Goal: Task Accomplishment & Management: Use online tool/utility

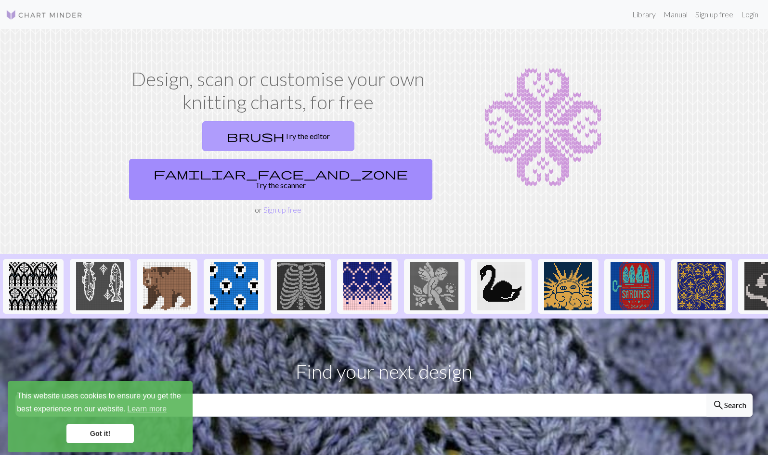
click at [217, 139] on link "brush Try the editor" at bounding box center [278, 136] width 152 height 30
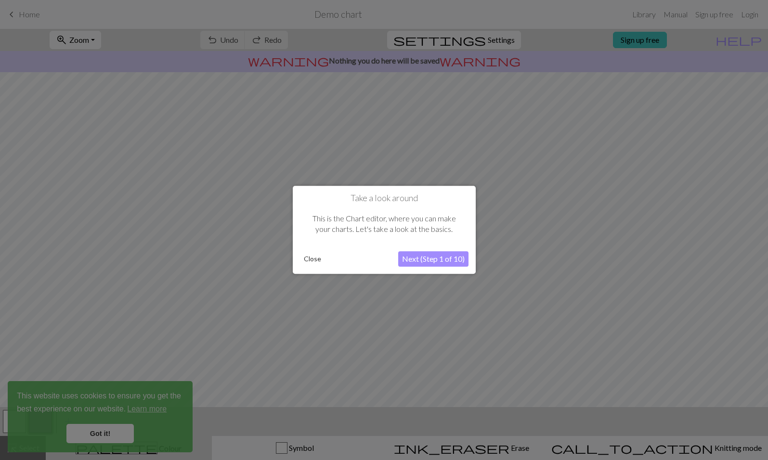
click at [438, 259] on button "Next (Step 1 of 10)" at bounding box center [433, 259] width 70 height 15
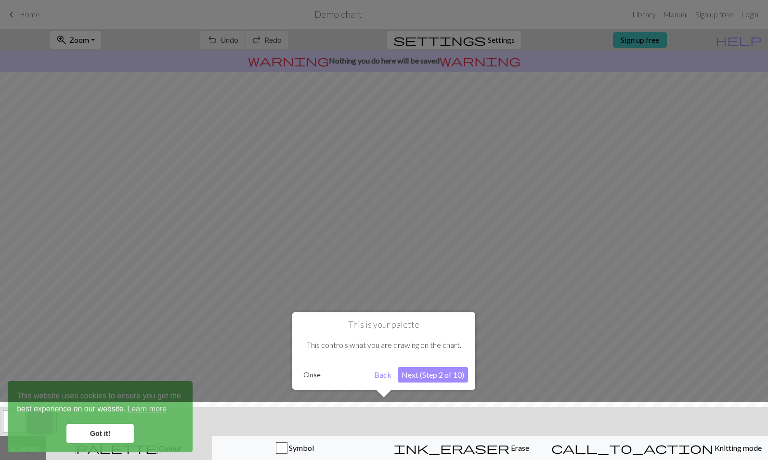
click at [438, 259] on div at bounding box center [384, 230] width 768 height 460
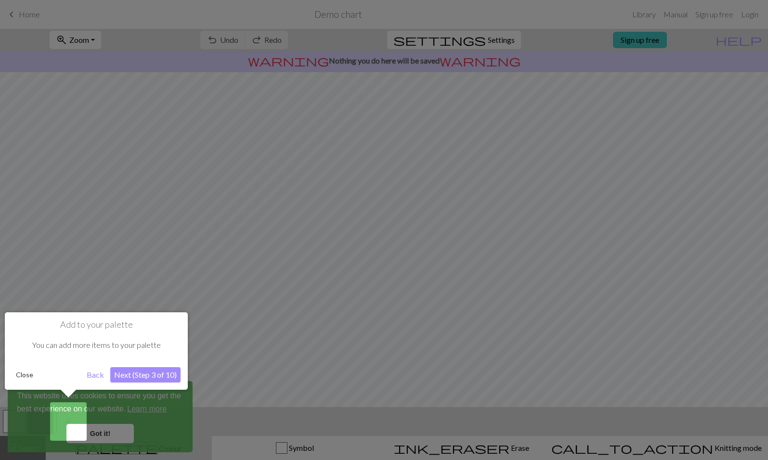
click at [28, 376] on button "Close" at bounding box center [24, 375] width 25 height 14
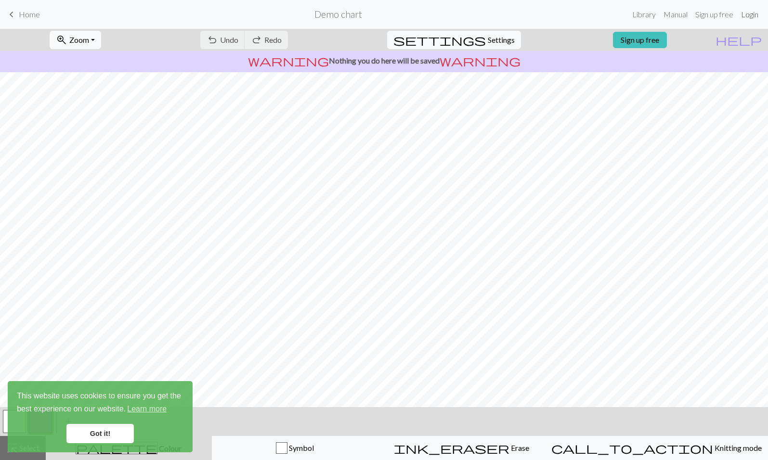
click at [748, 17] on link "Login" at bounding box center [749, 14] width 25 height 19
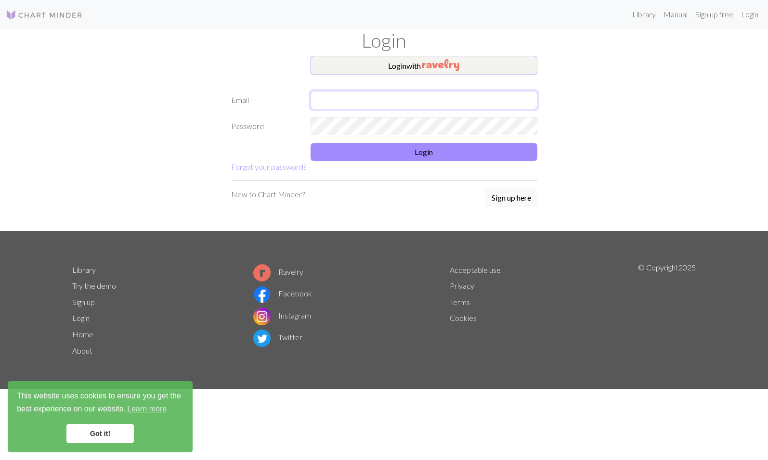
click at [374, 94] on input "text" at bounding box center [424, 100] width 227 height 18
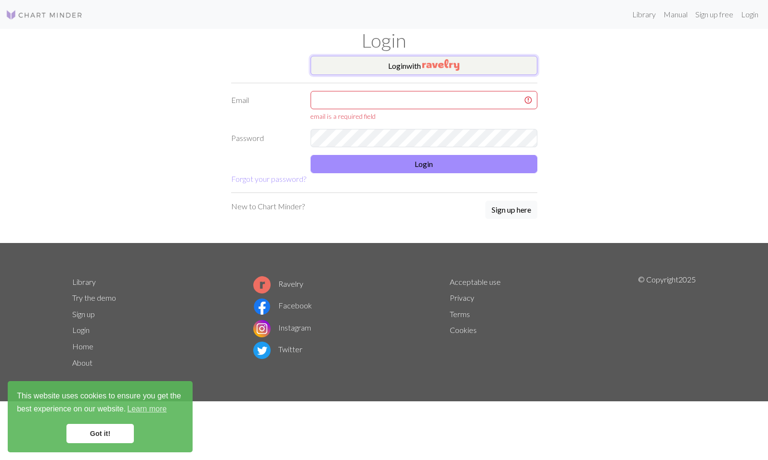
click at [427, 69] on img "button" at bounding box center [440, 65] width 37 height 12
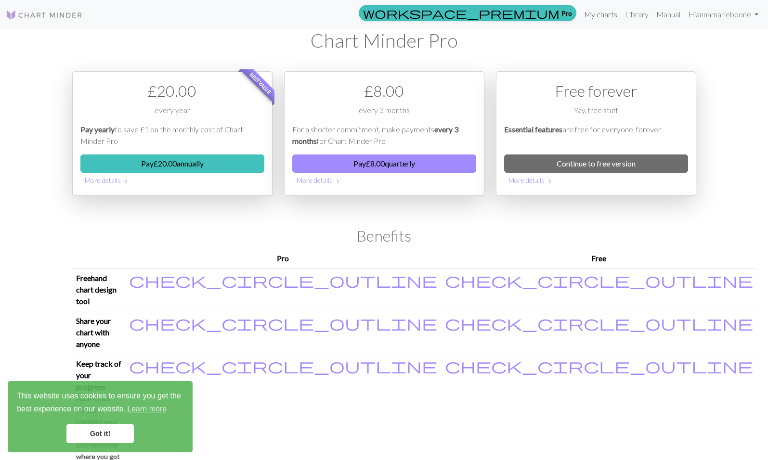
click at [588, 14] on link "My charts" at bounding box center [600, 14] width 41 height 19
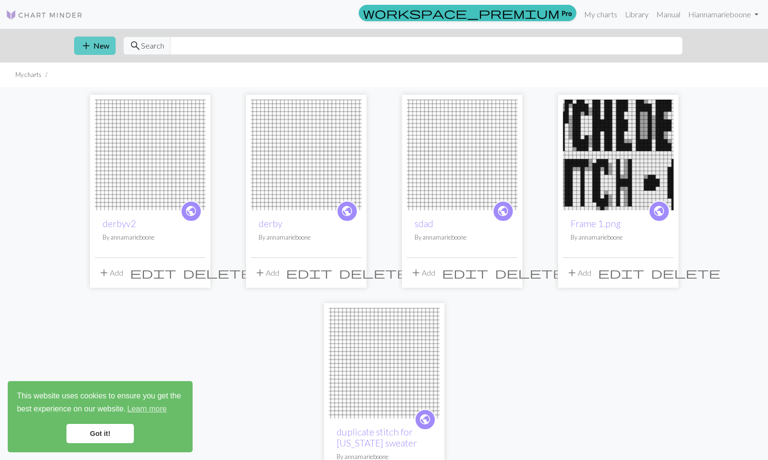
click at [91, 49] on span "add" at bounding box center [86, 45] width 12 height 13
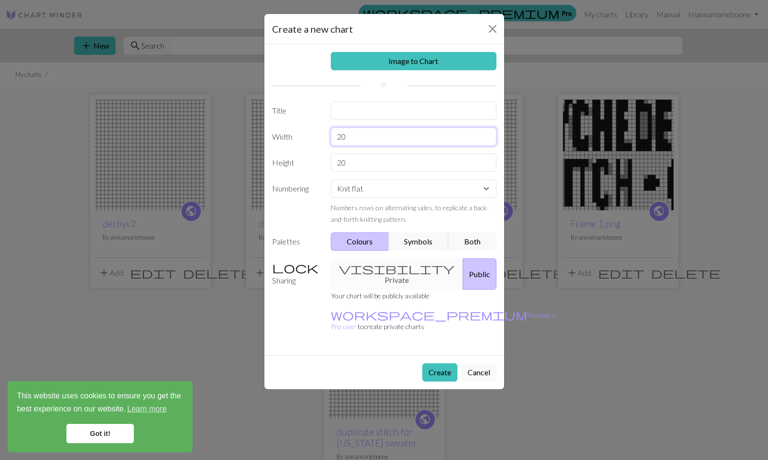
click at [360, 136] on input "20" at bounding box center [414, 137] width 166 height 18
type input "100"
click at [348, 159] on input "20" at bounding box center [414, 163] width 166 height 18
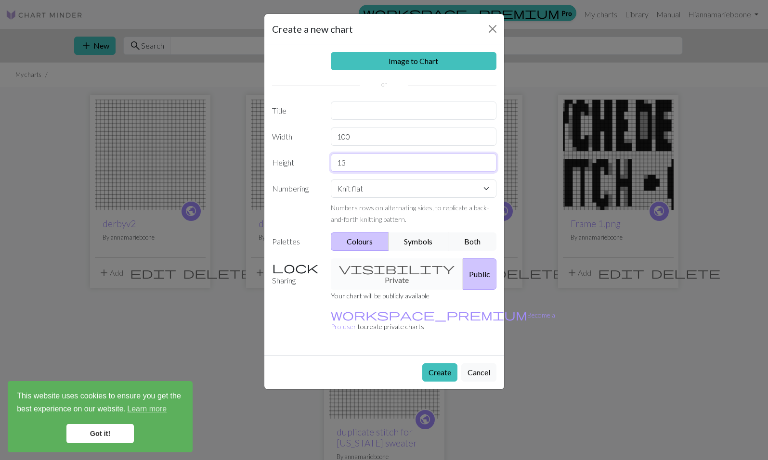
type input "13"
click at [463, 267] on button "Public" at bounding box center [480, 274] width 34 height 31
click at [432, 364] on button "Create" at bounding box center [439, 373] width 35 height 18
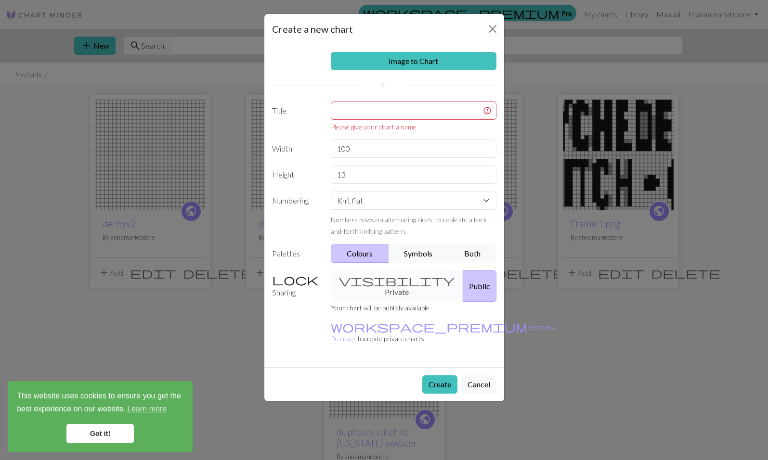
click at [348, 121] on div "Please give your chart a name" at bounding box center [413, 117] width 177 height 30
click at [351, 108] on input "text" at bounding box center [414, 111] width 166 height 18
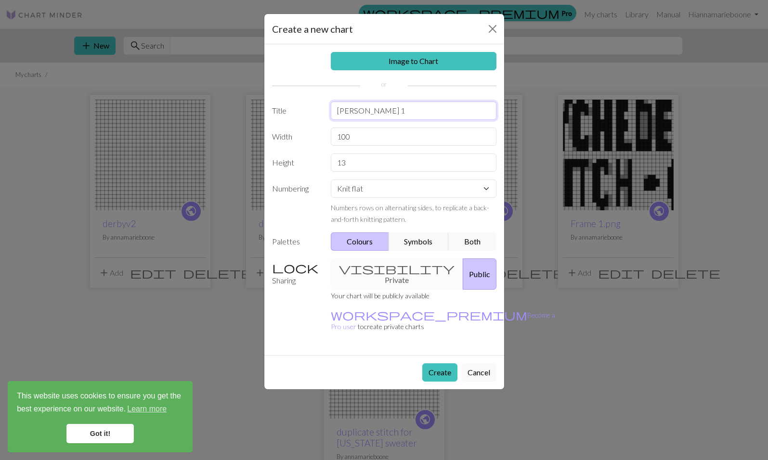
type input "[PERSON_NAME] 1"
click at [437, 364] on button "Create" at bounding box center [439, 373] width 35 height 18
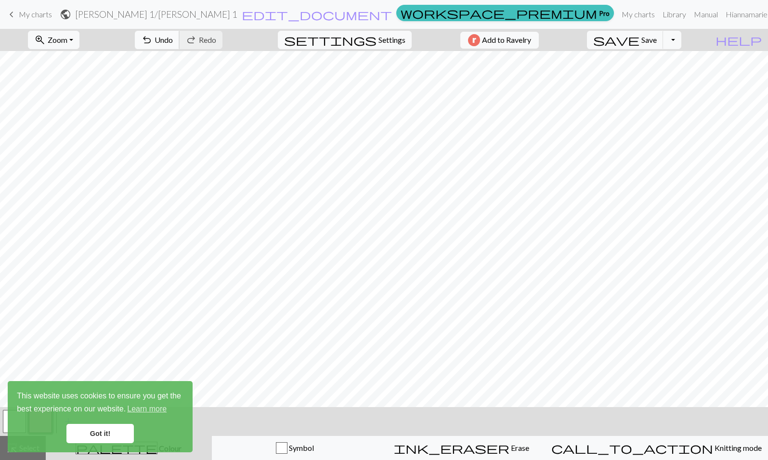
click at [173, 39] on span "Undo" at bounding box center [164, 39] width 18 height 9
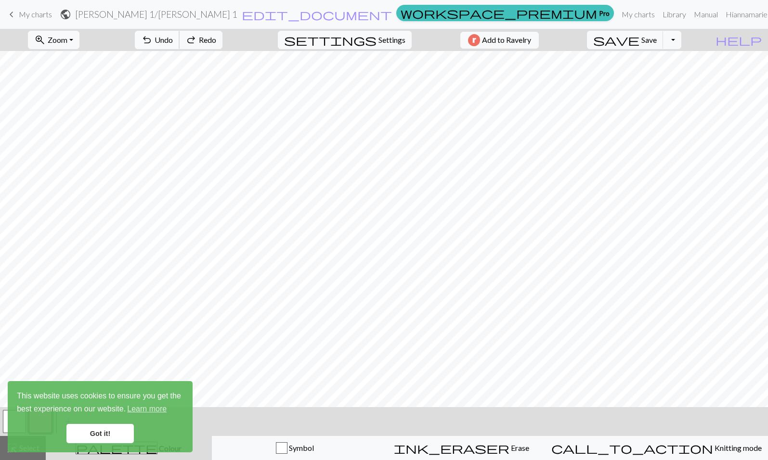
click at [173, 39] on span "Undo" at bounding box center [164, 39] width 18 height 9
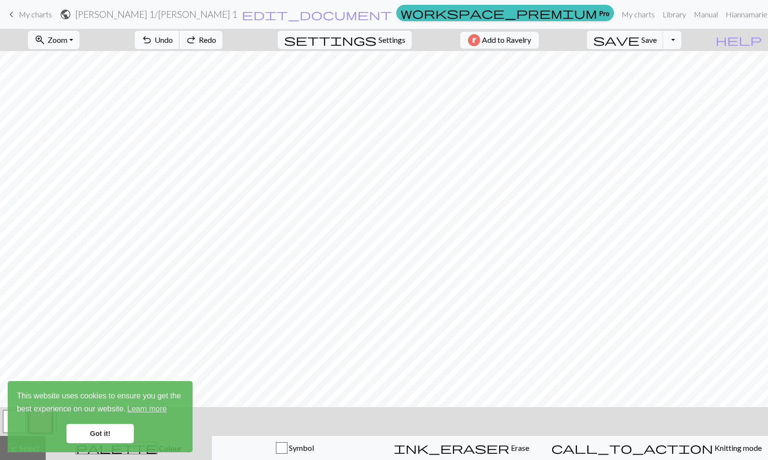
click at [173, 39] on span "Undo" at bounding box center [164, 39] width 18 height 9
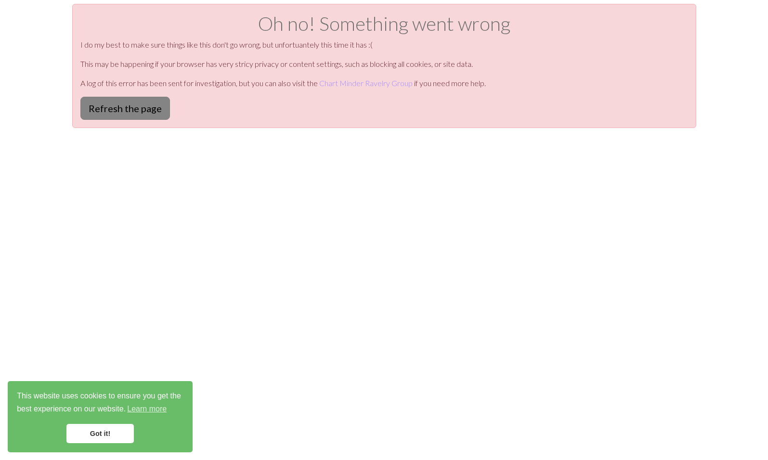
click at [134, 107] on button "Refresh the page" at bounding box center [125, 108] width 90 height 23
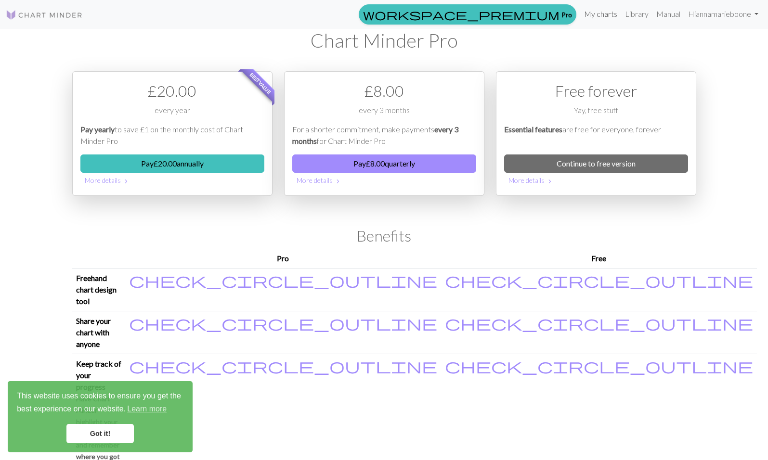
click at [605, 11] on link "My charts" at bounding box center [600, 13] width 41 height 19
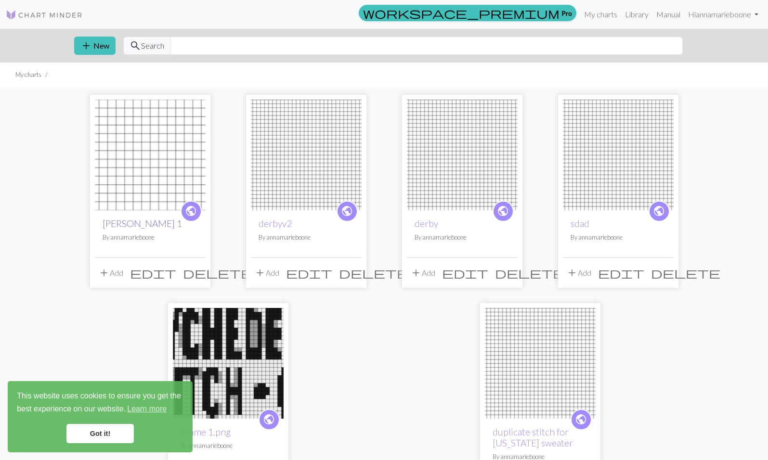
click at [112, 224] on link "[PERSON_NAME] 1" at bounding box center [142, 223] width 79 height 11
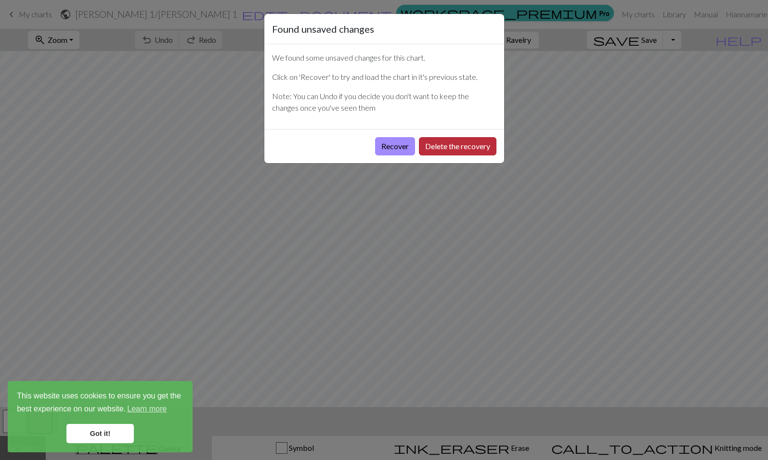
click at [446, 148] on button "Delete the recovery" at bounding box center [458, 146] width 78 height 18
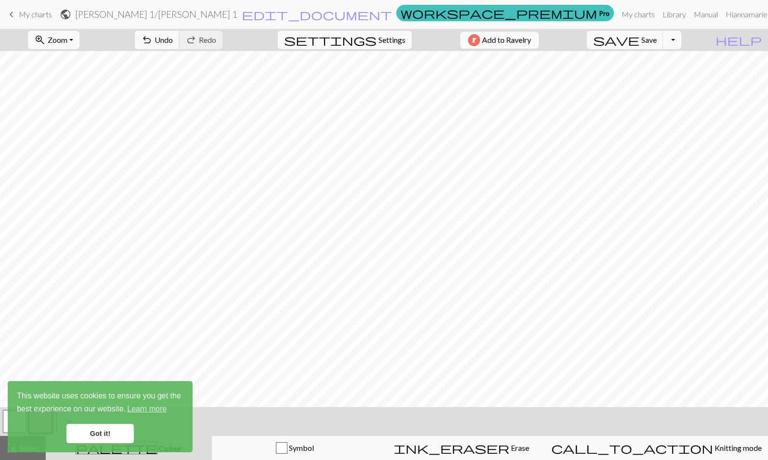
click at [96, 436] on link "Got it!" at bounding box center [99, 433] width 67 height 19
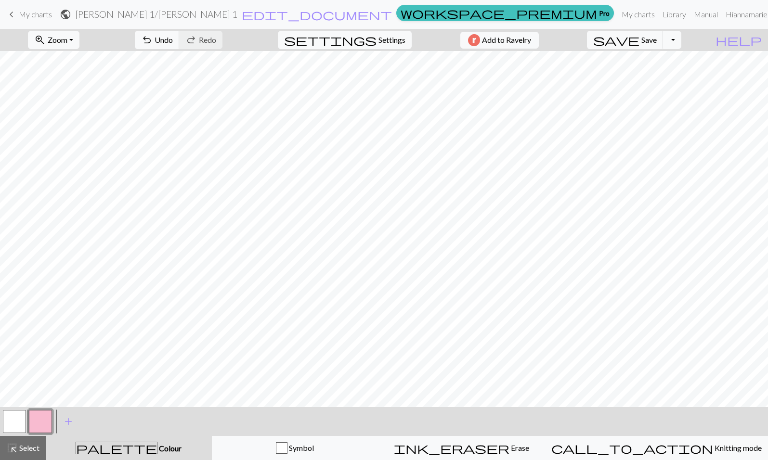
click at [13, 418] on div "This website uses cookies to ensure you get the best experience on our website.…" at bounding box center [100, 416] width 185 height 71
click at [13, 421] on button "button" at bounding box center [14, 421] width 23 height 23
click at [31, 423] on button "button" at bounding box center [40, 421] width 23 height 23
